Goal: Navigation & Orientation: Find specific page/section

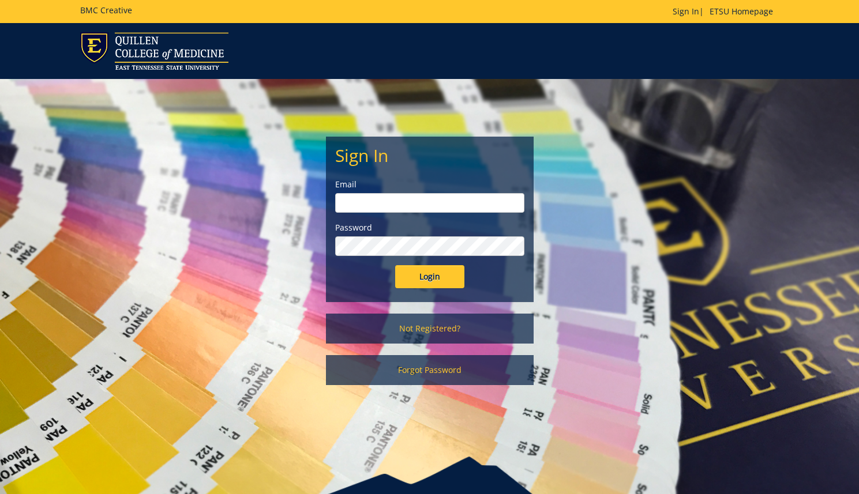
type input "[EMAIL_ADDRESS][DOMAIN_NAME]"
click at [423, 273] on input "Login" at bounding box center [429, 276] width 69 height 23
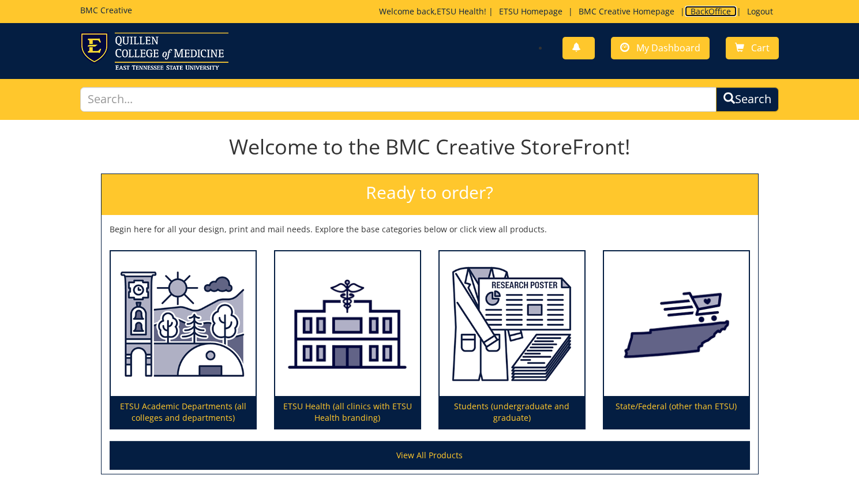
click at [699, 9] on link "BackOffice" at bounding box center [711, 11] width 52 height 11
